Goal: Task Accomplishment & Management: Manage account settings

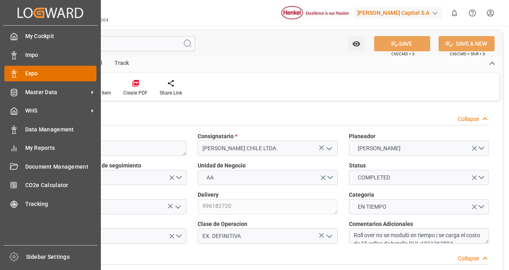
scroll to position [1282, 0]
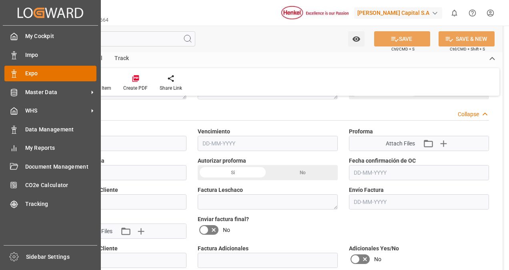
click at [13, 73] on icon at bounding box center [14, 74] width 8 height 8
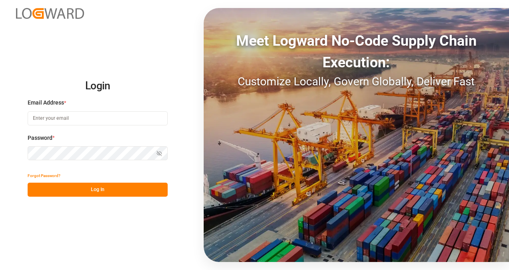
click at [84, 118] on input at bounding box center [98, 118] width 140 height 14
type input "[PERSON_NAME][EMAIL_ADDRESS][PERSON_NAME][PERSON_NAME][DOMAIN_NAME]"
click at [107, 190] on button "Log In" at bounding box center [98, 190] width 140 height 14
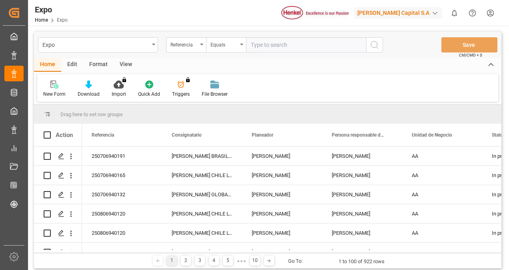
click at [262, 48] on input "text" at bounding box center [306, 44] width 120 height 15
type input "250706940092"
click at [374, 44] on icon "search button" at bounding box center [375, 45] width 10 height 10
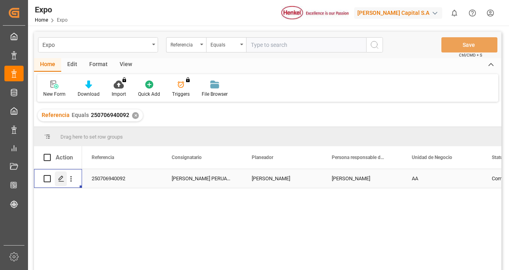
click at [60, 179] on icon "Press SPACE to select this row." at bounding box center [61, 178] width 6 height 6
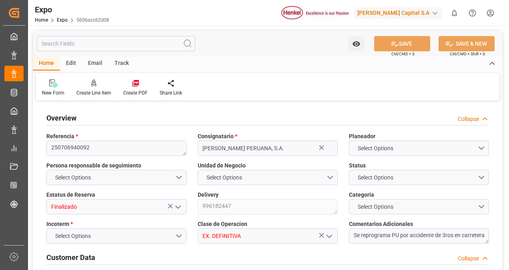
type input "10260"
type input "10765.44"
type input "18"
type input "9713351"
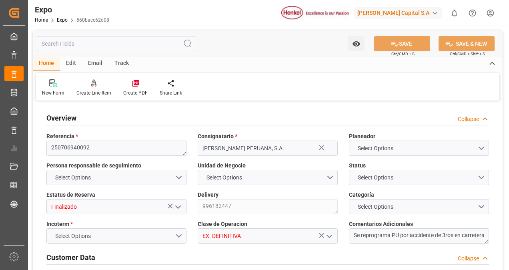
type input "9713351"
type input "MXZLO"
type input "PECLL"
type input "9713351"
type input "[DATE]"
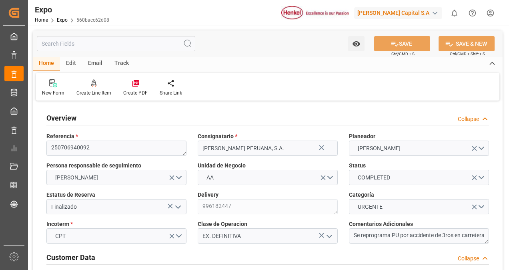
type input "[DATE]"
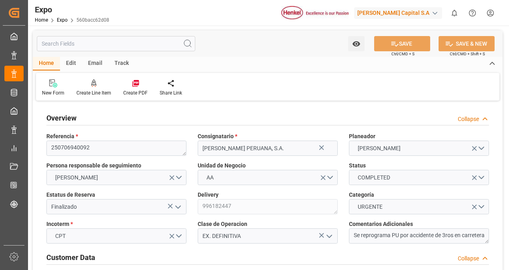
type input "[DATE]"
type input "[DATE] 00:00"
type input "[DATE]"
type input "[DATE] 02:48"
type input "[DATE]"
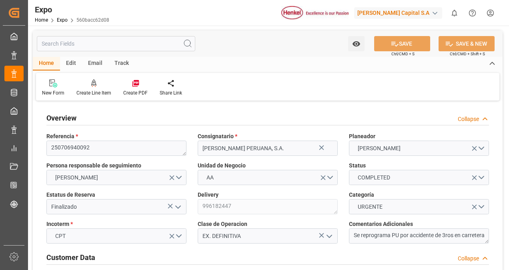
type input "[DATE]"
type input "[DATE] 21:00"
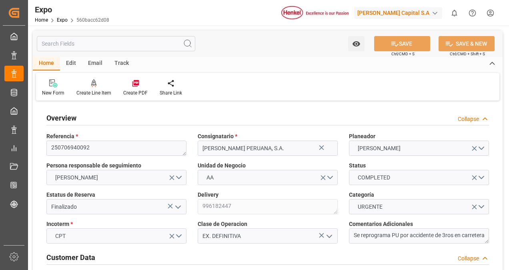
type input "[DATE] 00:00"
type input "[DATE] 03:24"
type input "[DATE] 21:00"
type input "[DATE] 00:00"
type input "[DATE] 23:30"
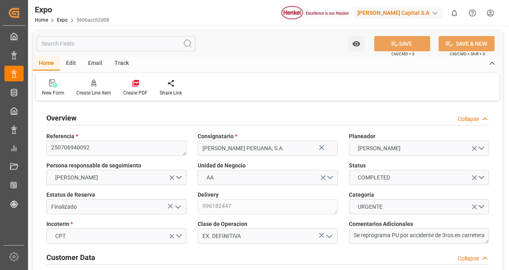
type input "[DATE] 15:30"
type input "[DATE] 22:14"
type input "[DATE] 19:16"
type input "[DATE] 22:00"
type input "[DATE] 03:22"
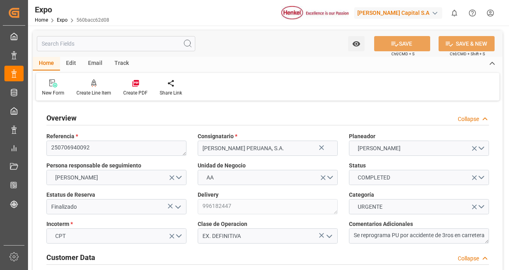
type input "[DATE] 21:00"
type input "[DATE] 01:50"
type input "[DATE] 07:42"
type input "[DATE] 13:33"
type input "[DATE] 16:53"
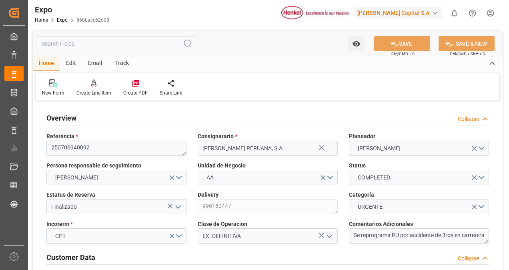
type input "[DATE] 07:42"
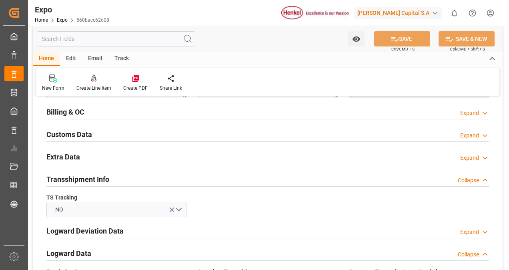
scroll to position [1296, 0]
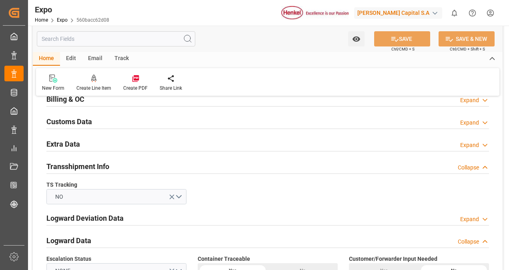
click at [179, 99] on div "Billing & OC Expand" at bounding box center [267, 98] width 443 height 15
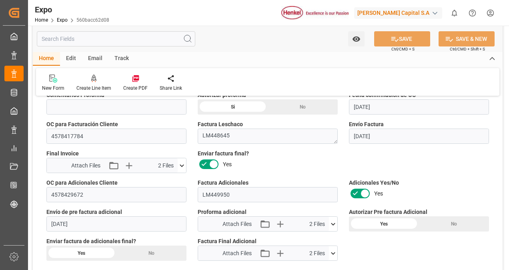
scroll to position [1348, 0]
drag, startPoint x: 238, startPoint y: 189, endPoint x: 139, endPoint y: 196, distance: 99.1
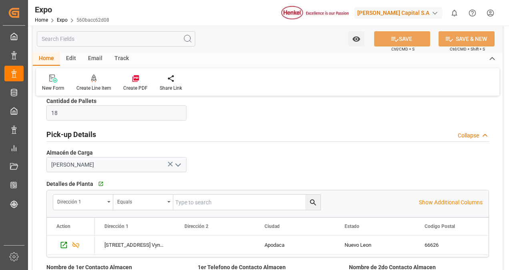
scroll to position [486, 0]
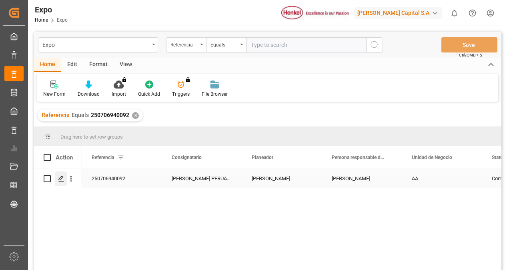
click at [62, 177] on icon "Press SPACE to select this row." at bounding box center [61, 178] width 6 height 6
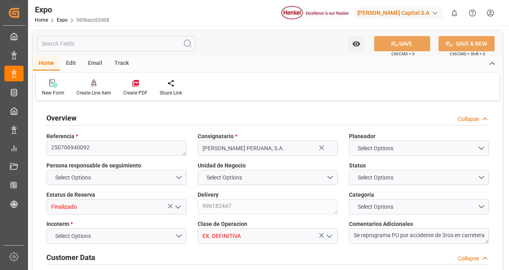
type input "10260"
type input "10765.44"
type input "18"
type input "9713351"
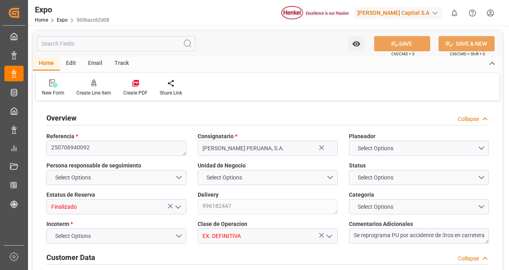
type input "9713351"
type input "MXZLO"
type input "PECLL"
type input "9713351"
type input "[DATE]"
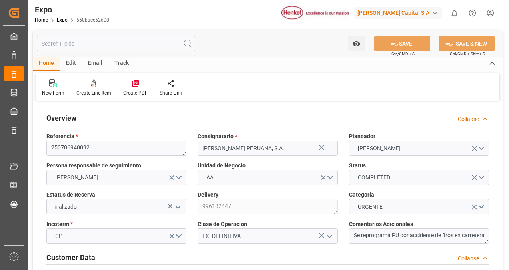
type input "[DATE]"
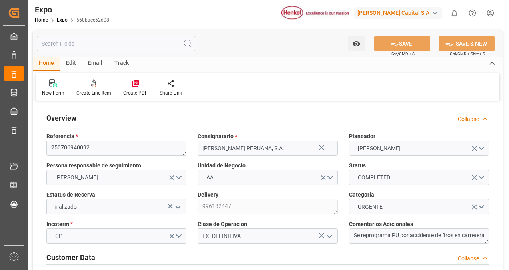
type input "[DATE]"
type input "[DATE] 00:00"
type input "[DATE]"
type input "[DATE] 02:48"
type input "[DATE]"
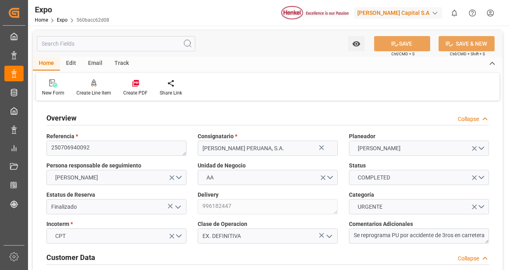
type input "[DATE]"
type input "[DATE] 21:00"
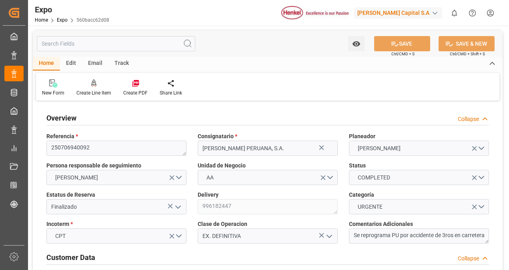
type input "[DATE] 00:00"
type input "[DATE] 03:24"
type input "[DATE] 21:00"
type input "[DATE] 00:00"
type input "[DATE] 23:30"
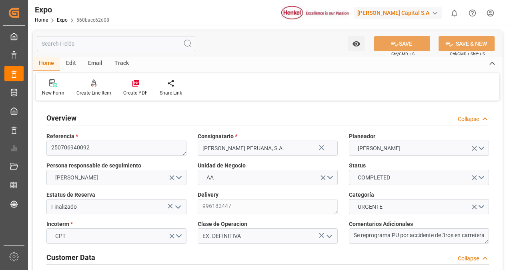
type input "[DATE] 15:30"
type input "[DATE] 22:14"
type input "[DATE] 19:16"
type input "[DATE] 22:00"
type input "[DATE] 03:22"
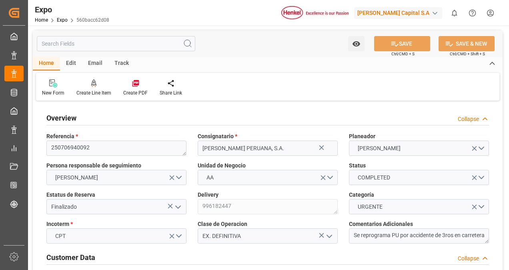
type input "[DATE] 21:00"
type input "[DATE] 01:50"
type input "[DATE] 07:42"
type input "[DATE] 13:33"
type input "[DATE] 16:53"
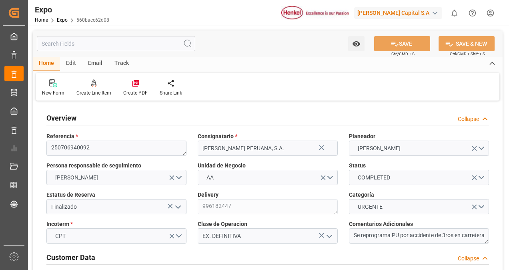
type input "[DATE] 07:42"
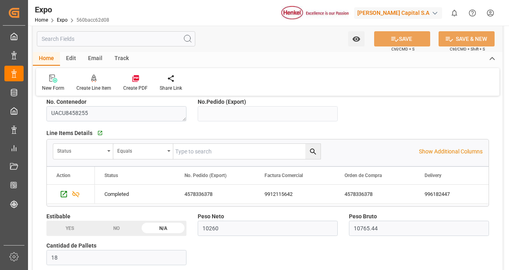
scroll to position [410, 0]
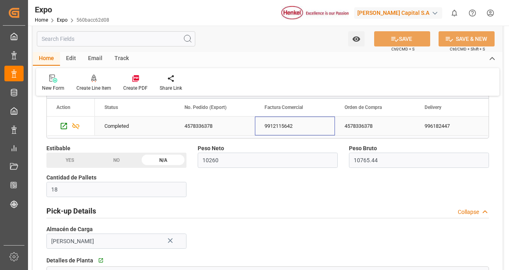
click at [279, 124] on div "9912115642" at bounding box center [295, 126] width 80 height 19
